Goal: Find specific page/section: Find specific page/section

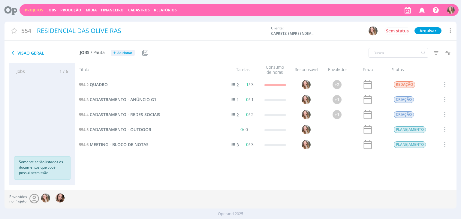
click at [32, 11] on link "Projetos" at bounding box center [34, 10] width 18 height 5
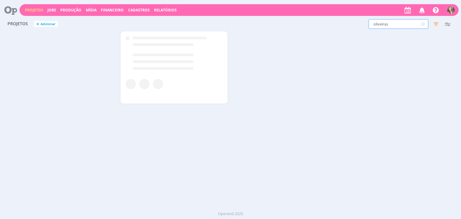
drag, startPoint x: 384, startPoint y: 26, endPoint x: 293, endPoint y: 26, distance: 91.5
click at [293, 26] on div "oliveiras Filtros Filtrar Limpar oliveiras Status Clientes 3 selecionados Data …" at bounding box center [371, 24] width 163 height 10
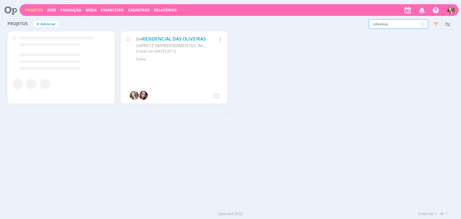
type input "s"
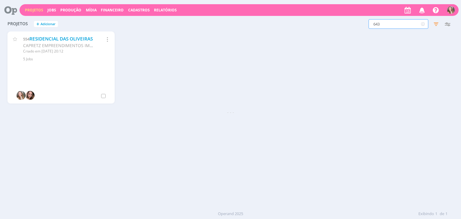
type input "643"
click at [34, 39] on link "SOLICITAÇÕES PONTUAIS 2025" at bounding box center [54, 42] width 62 height 13
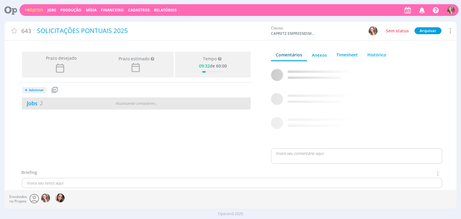
click at [66, 98] on div "Jobs 2 Atualizando contadores . . ." at bounding box center [136, 104] width 229 height 12
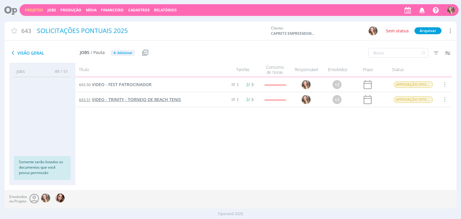
click at [128, 98] on span "VIDEO - TRINITY - TORNEIO DE BEACH TENIS" at bounding box center [136, 100] width 89 height 6
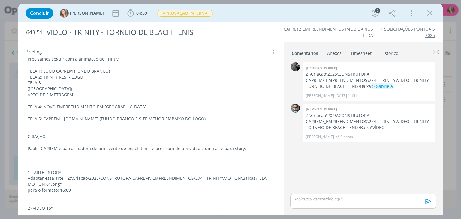
scroll to position [90, 0]
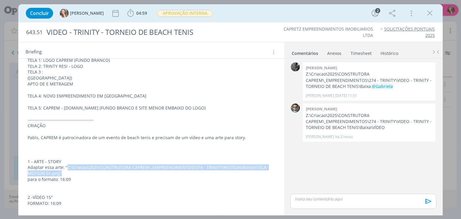
drag, startPoint x: 66, startPoint y: 172, endPoint x: 65, endPoint y: 167, distance: 4.8
click at [65, 167] on p "Adaptar essa arte: "Z:\Criacao\2025\CONSTRUTORA CAPREM\_EMPREENDIMENTOS\274 - T…" at bounding box center [151, 170] width 247 height 12
click at [66, 167] on p "Adaptar essa arte: "Z:\Criacao\2025\CONSTRUTORA CAPREM\_EMPREENDIMENTOS\274 - T…" at bounding box center [151, 171] width 246 height 12
drag, startPoint x: 66, startPoint y: 167, endPoint x: 248, endPoint y: 167, distance: 182.4
click at [248, 167] on p "Adaptar essa arte: "Z:\Criacao\2025\CONSTRUTORA CAPREM\_EMPREENDIMENTOS\274 - T…" at bounding box center [151, 171] width 246 height 12
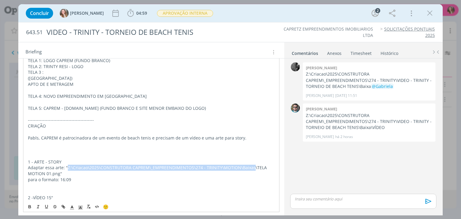
copy p "Z:\Criacao\2025\CONSTRUTORA CAPREM\_EMPREENDIMENTOS\274 - TRINITY\MOTION\Baixas"
click at [429, 13] on icon "dialog" at bounding box center [429, 13] width 9 height 9
